Goal: Task Accomplishment & Management: Use online tool/utility

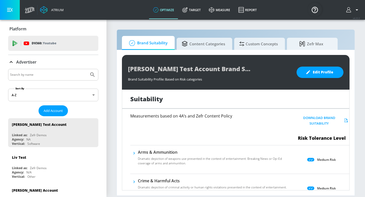
click at [44, 78] on input "Search by name" at bounding box center [48, 74] width 77 height 7
type input "telemundo"
click at [87, 69] on button "Submit Search" at bounding box center [92, 74] width 11 height 11
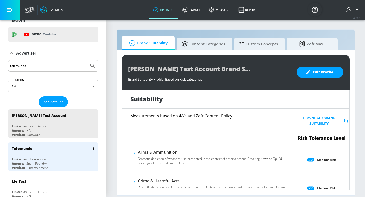
scroll to position [10, 0]
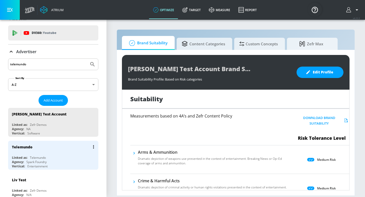
click at [34, 153] on div "Telemundo Linked as: Telemundo Agency: Spark Foundry Vertical: Entertainment" at bounding box center [53, 155] width 90 height 29
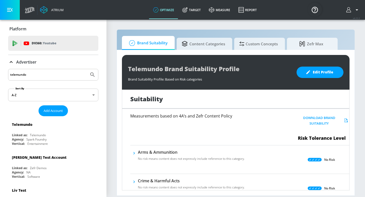
click at [12, 60] on icon at bounding box center [11, 62] width 6 height 6
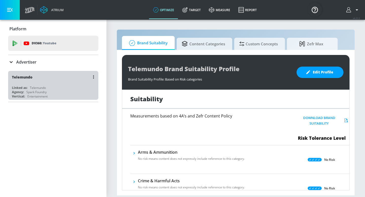
click at [25, 88] on div "Linked as:" at bounding box center [19, 88] width 15 height 4
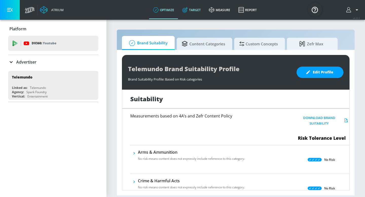
click at [197, 7] on link "Target" at bounding box center [191, 10] width 27 height 18
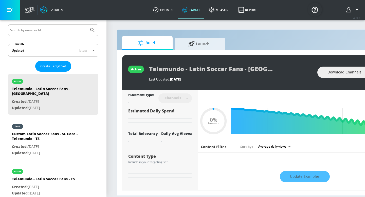
scroll to position [95, 0]
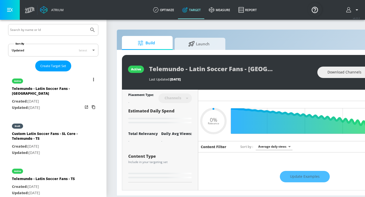
click at [65, 98] on p "Created: [DATE]" at bounding box center [47, 101] width 71 height 6
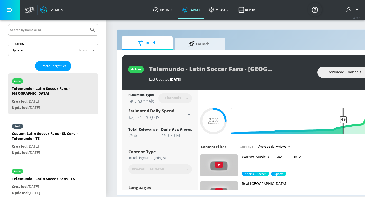
drag, startPoint x: 342, startPoint y: 118, endPoint x: 297, endPoint y: 117, distance: 44.9
click at [297, 117] on input "Final Threshold" at bounding box center [305, 121] width 142 height 26
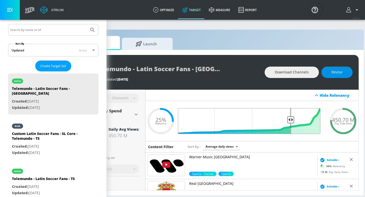
scroll to position [0, 54]
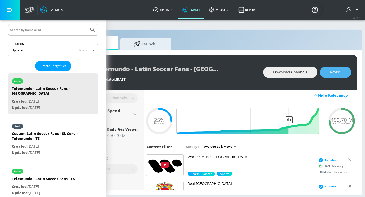
click at [337, 73] on span "Revise" at bounding box center [335, 72] width 11 height 6
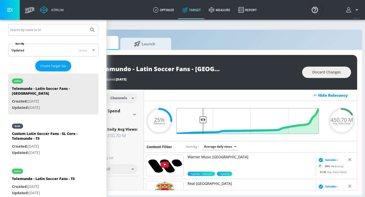
drag, startPoint x: 290, startPoint y: 120, endPoint x: 204, endPoint y: 126, distance: 86.1
click at [203, 127] on input "Final Threshold" at bounding box center [250, 121] width 142 height 26
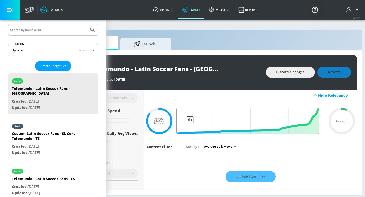
drag, startPoint x: 202, startPoint y: 120, endPoint x: 190, endPoint y: 120, distance: 12.4
type input "0.94"
click at [190, 120] on input "Final Threshold" at bounding box center [250, 121] width 142 height 26
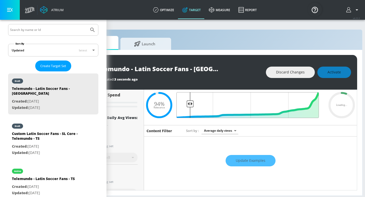
scroll to position [17, 0]
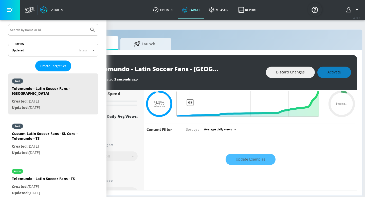
click at [252, 163] on div "Update Examples" at bounding box center [250, 160] width 213 height 18
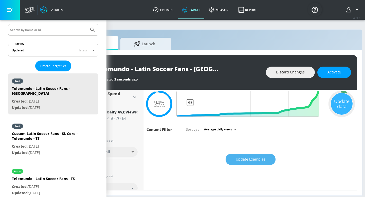
click at [248, 160] on span "Update Examples" at bounding box center [251, 159] width 30 height 6
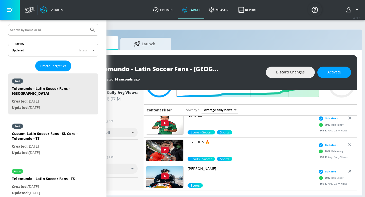
scroll to position [59, 0]
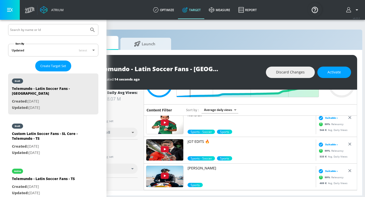
click at [167, 148] on img at bounding box center [164, 149] width 37 height 21
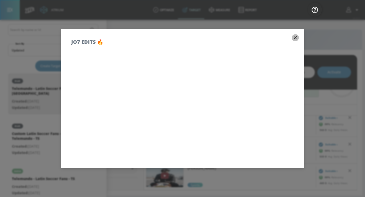
click at [294, 37] on icon "button" at bounding box center [295, 38] width 6 height 6
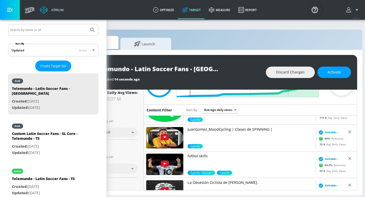
scroll to position [364, 0]
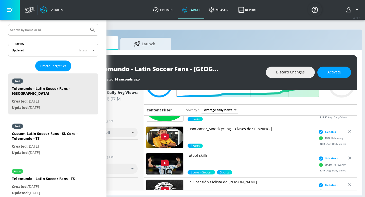
click at [178, 168] on img at bounding box center [164, 163] width 37 height 21
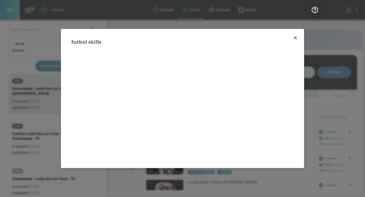
click at [295, 41] on button "button" at bounding box center [295, 37] width 7 height 7
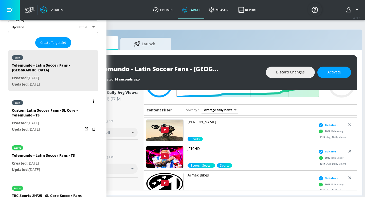
scroll to position [124, 0]
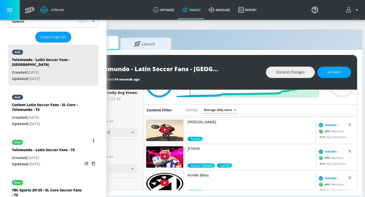
click at [65, 155] on p "Created: [DATE]" at bounding box center [43, 158] width 63 height 6
type input "Telemundo - Latin Soccer Fans - TS"
type input "videos"
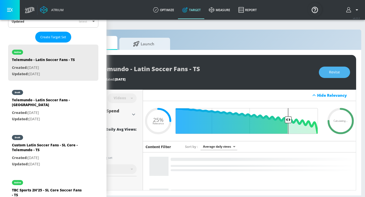
click at [331, 72] on span "Revise" at bounding box center [334, 72] width 11 height 6
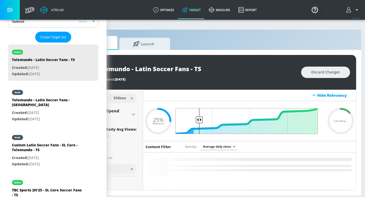
drag, startPoint x: 281, startPoint y: 120, endPoint x: 200, endPoint y: 124, distance: 81.7
click at [199, 124] on input "Final Threshold" at bounding box center [249, 121] width 142 height 26
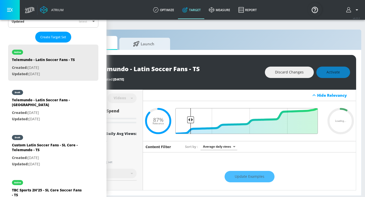
drag, startPoint x: 198, startPoint y: 121, endPoint x: 191, endPoint y: 120, distance: 6.9
click at [191, 120] on input "Final Threshold" at bounding box center [249, 121] width 142 height 26
click at [246, 178] on div "Update Examples" at bounding box center [249, 177] width 213 height 18
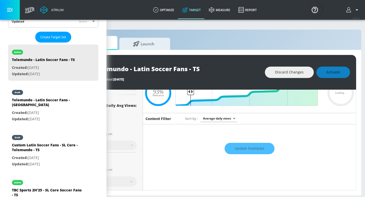
scroll to position [32, 0]
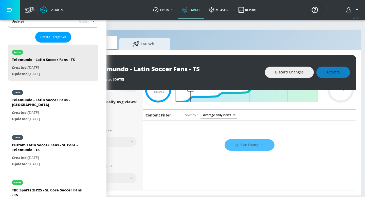
type input "0.87"
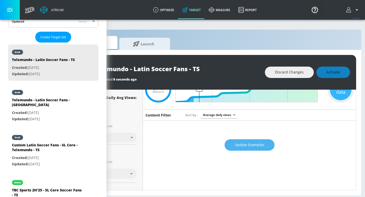
click at [241, 147] on span "Update Examples" at bounding box center [250, 145] width 30 height 6
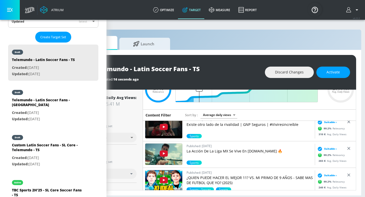
scroll to position [35, 0]
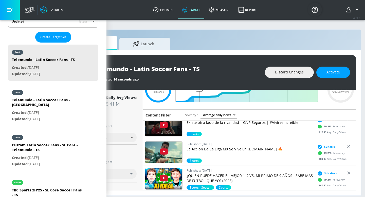
click at [156, 176] on img at bounding box center [163, 178] width 37 height 21
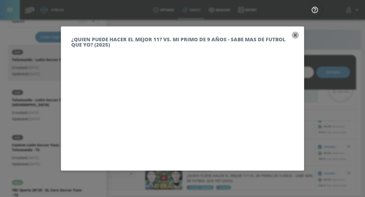
click at [297, 34] on icon "button" at bounding box center [295, 35] width 6 height 6
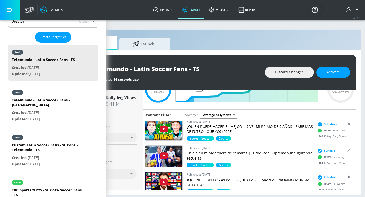
scroll to position [85, 0]
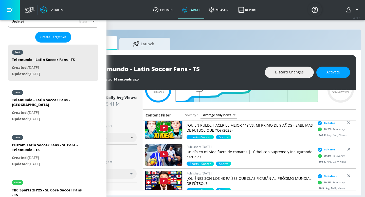
click at [178, 177] on img at bounding box center [163, 181] width 37 height 21
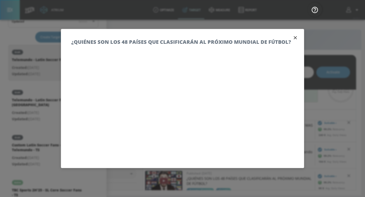
click at [295, 38] on icon "button" at bounding box center [295, 37] width 3 height 3
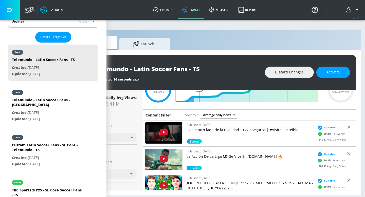
scroll to position [0, 0]
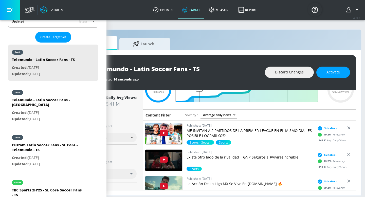
click at [174, 131] on img at bounding box center [163, 133] width 37 height 21
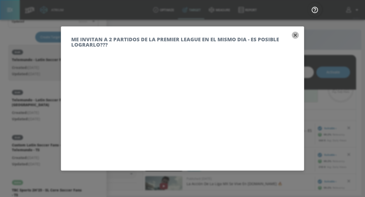
click at [295, 35] on icon "button" at bounding box center [295, 35] width 3 height 3
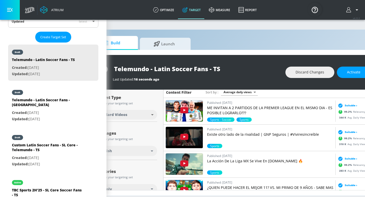
scroll to position [59, 0]
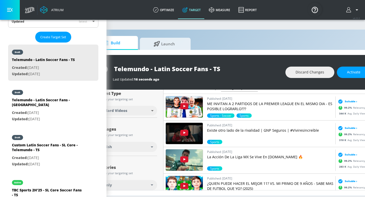
click at [198, 136] on img at bounding box center [184, 133] width 37 height 21
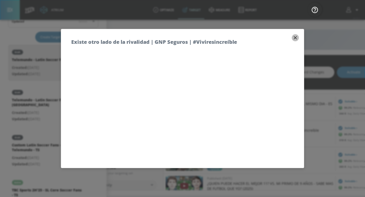
click at [294, 38] on icon "button" at bounding box center [295, 38] width 6 height 6
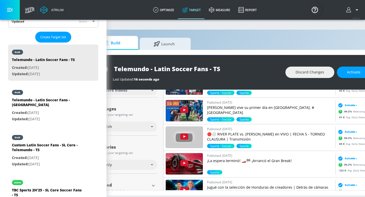
scroll to position [21, 0]
